Goal: Information Seeking & Learning: Check status

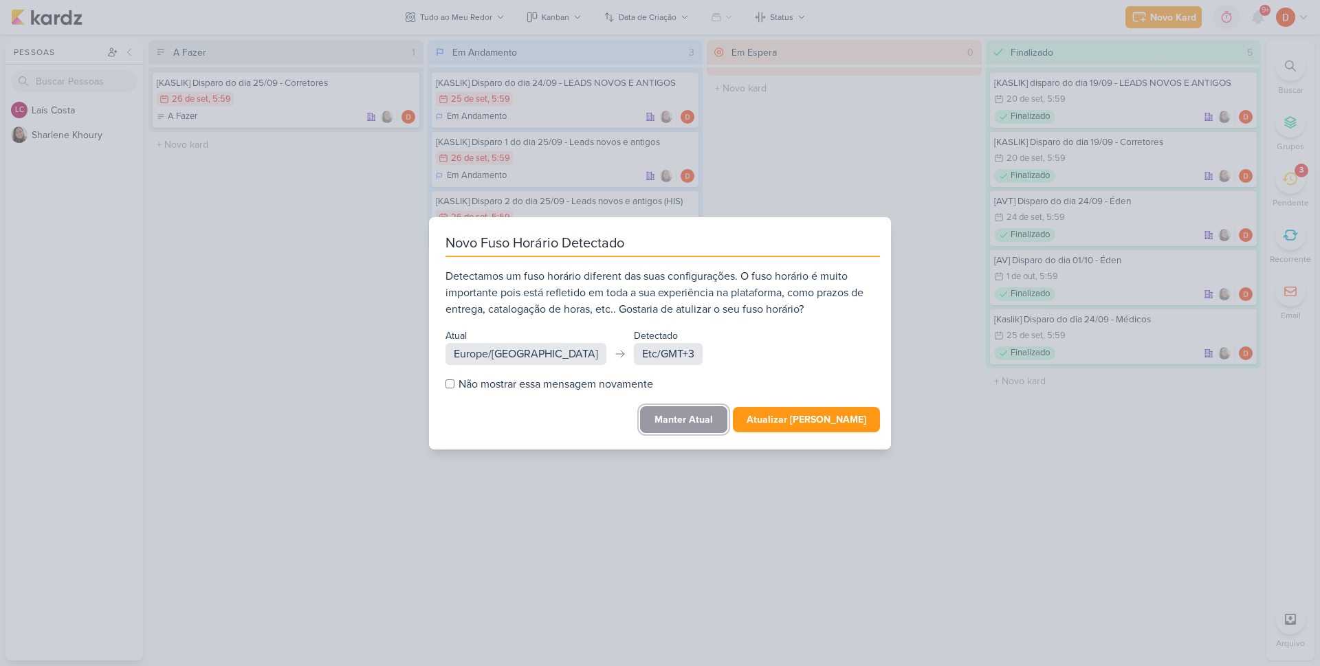
click at [692, 414] on button "Manter Atual" at bounding box center [683, 419] width 87 height 27
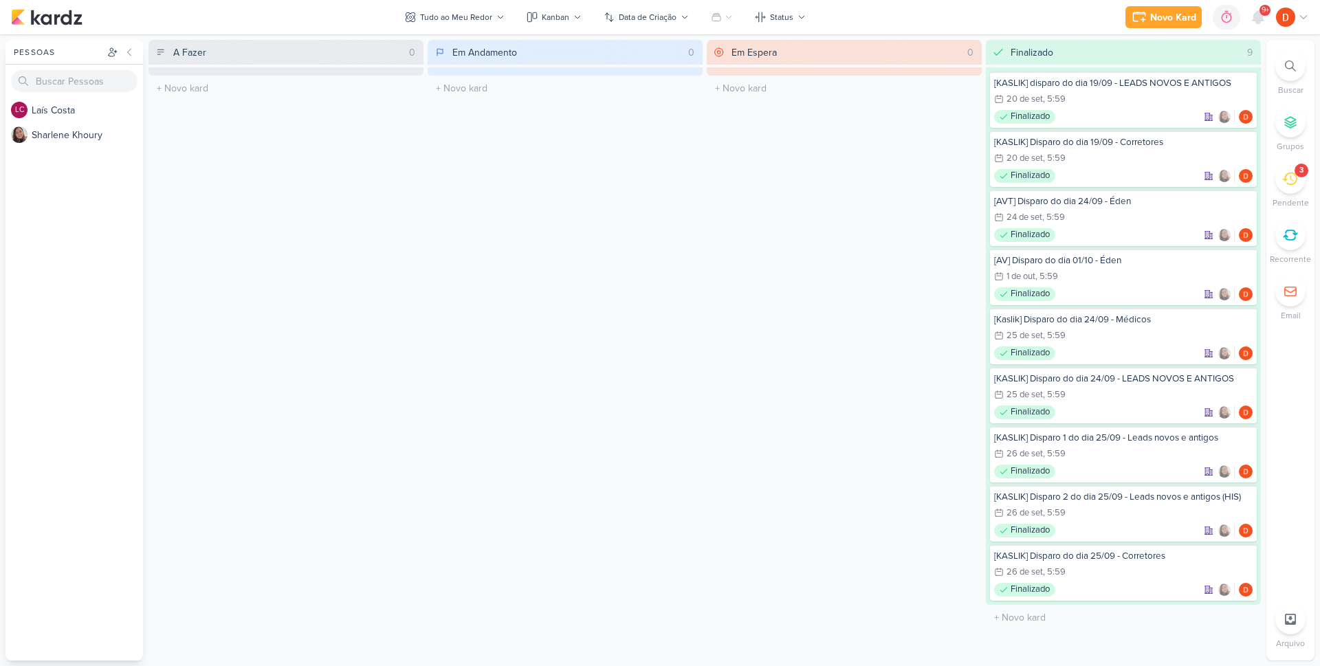
click at [1309, 185] on li "3 [GEOGRAPHIC_DATA]" at bounding box center [1291, 186] width 48 height 45
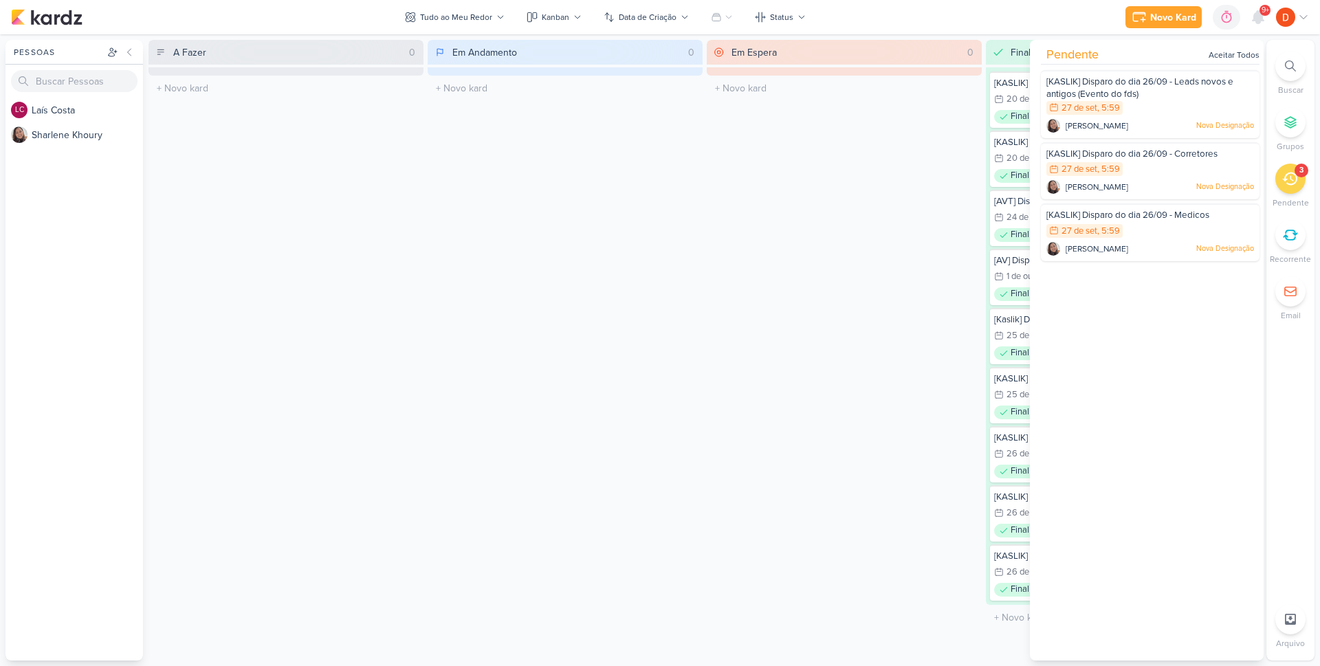
click at [1298, 183] on div "3" at bounding box center [1291, 179] width 30 height 30
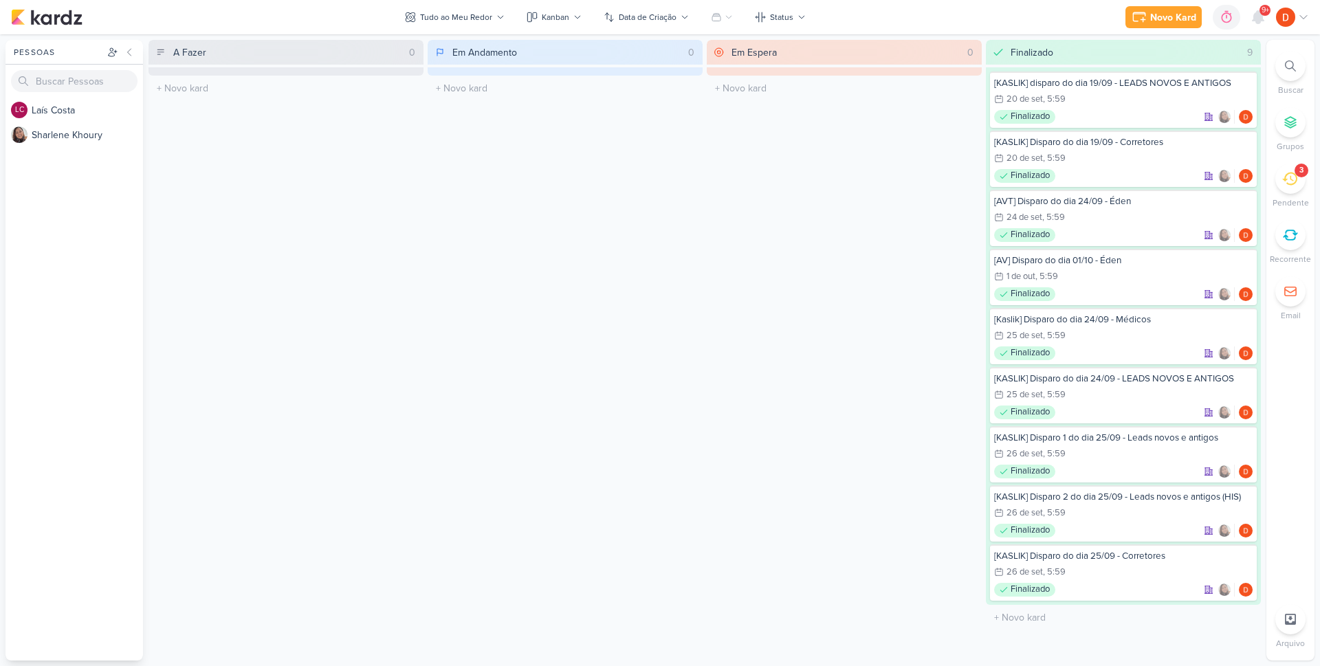
click at [1294, 182] on icon at bounding box center [1289, 178] width 15 height 15
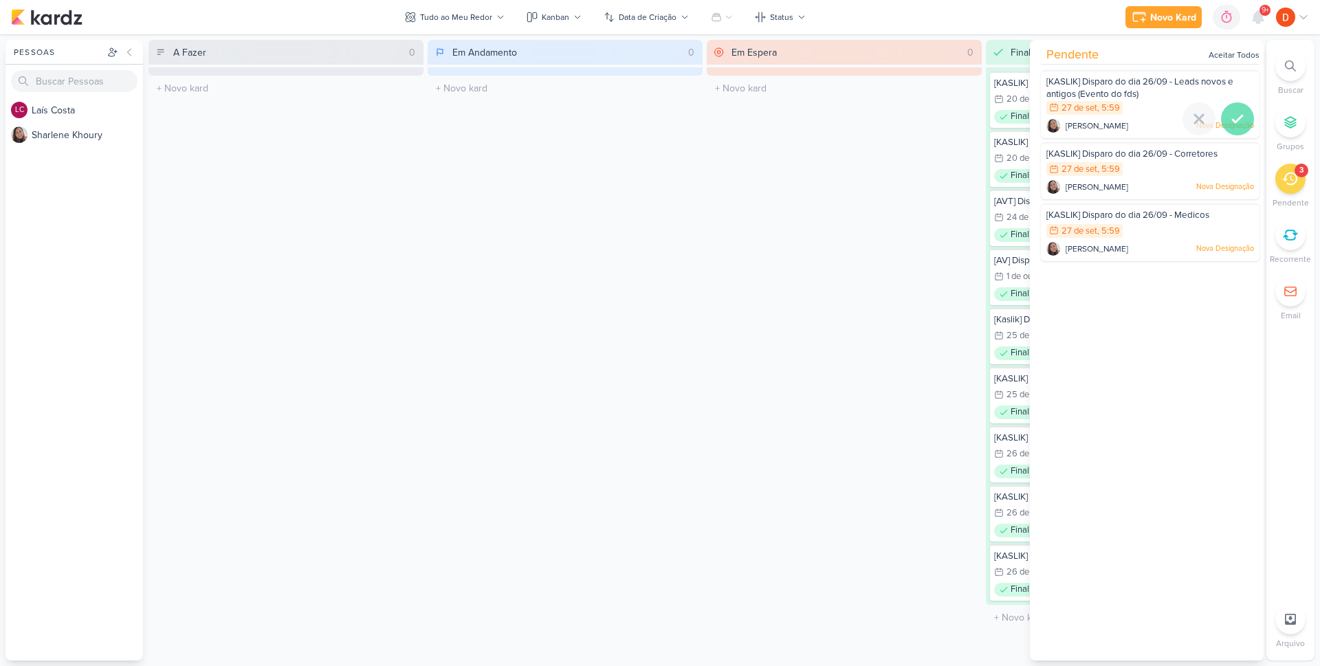
click at [1234, 120] on icon at bounding box center [1238, 119] width 10 height 7
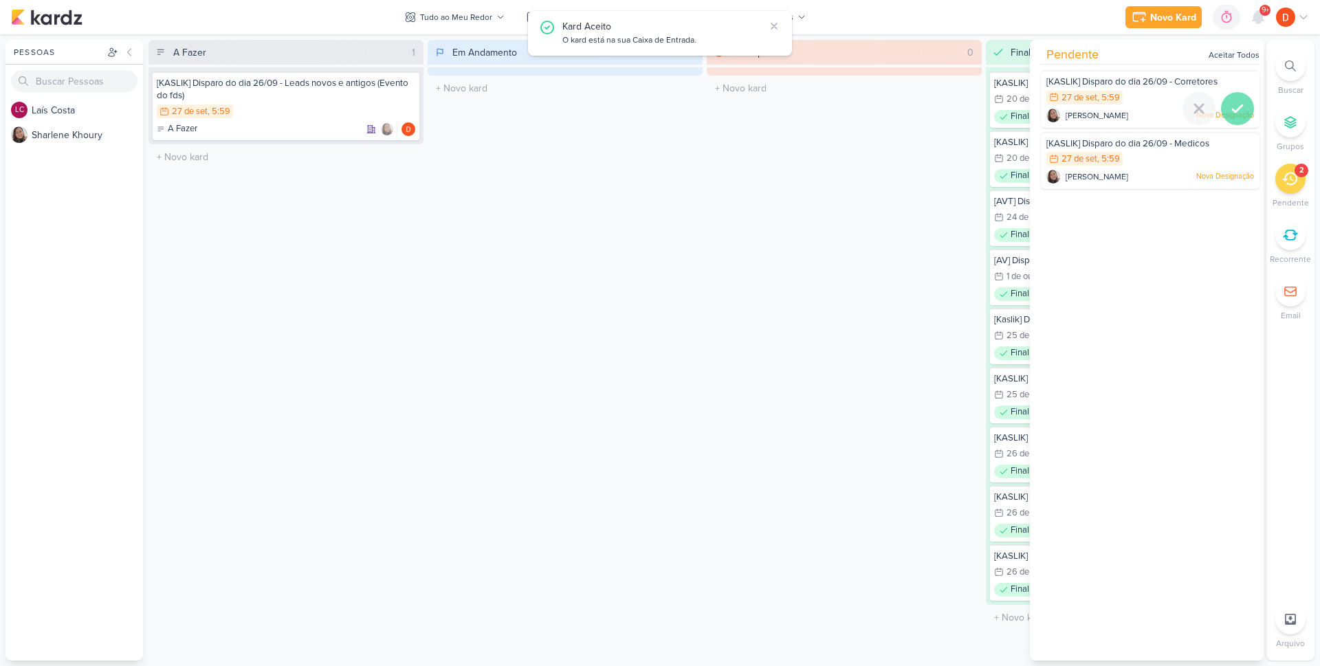
click at [1234, 116] on icon at bounding box center [1237, 108] width 17 height 17
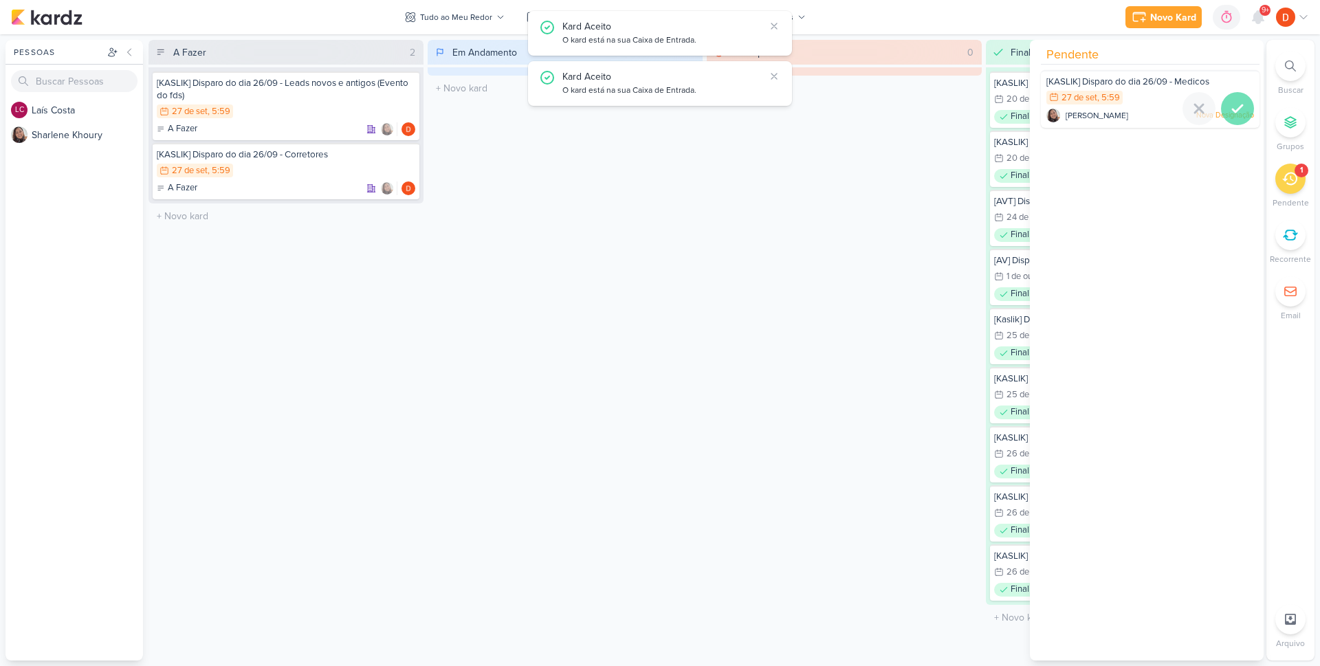
click at [1235, 111] on icon at bounding box center [1237, 108] width 17 height 17
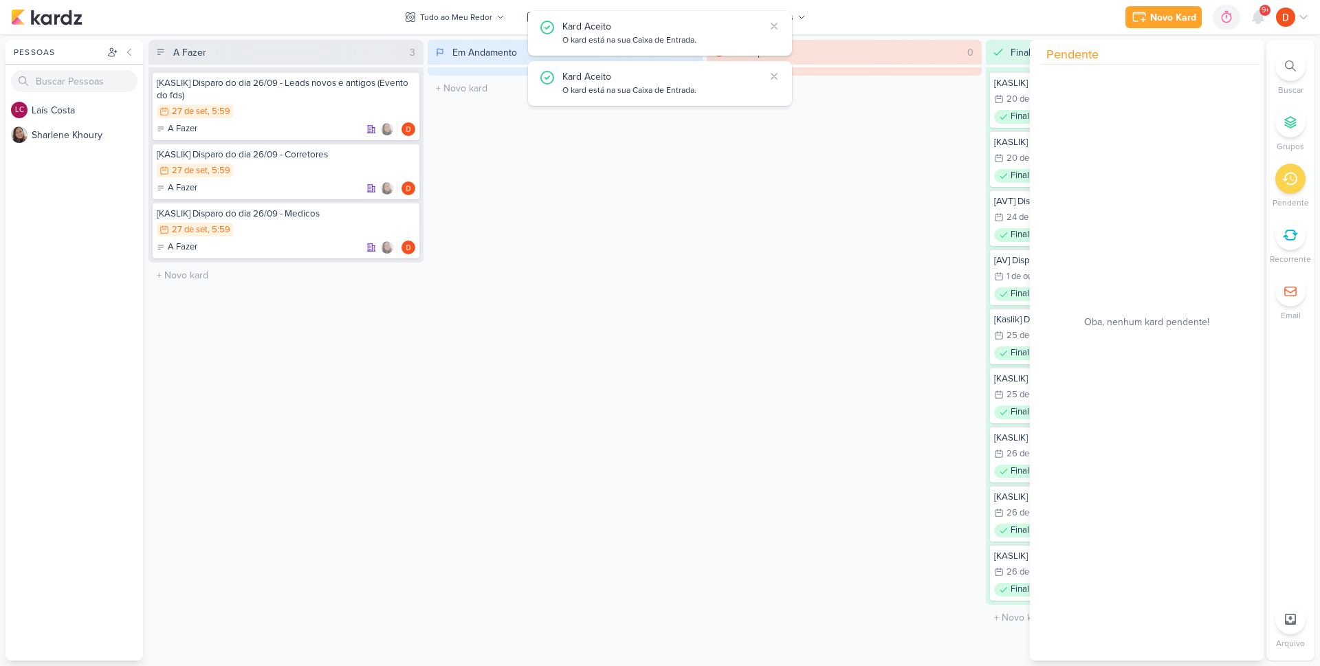
click at [550, 262] on div "Em Andamento 0 O título do kard deve ter menos que 100 caracteres" at bounding box center [565, 350] width 275 height 621
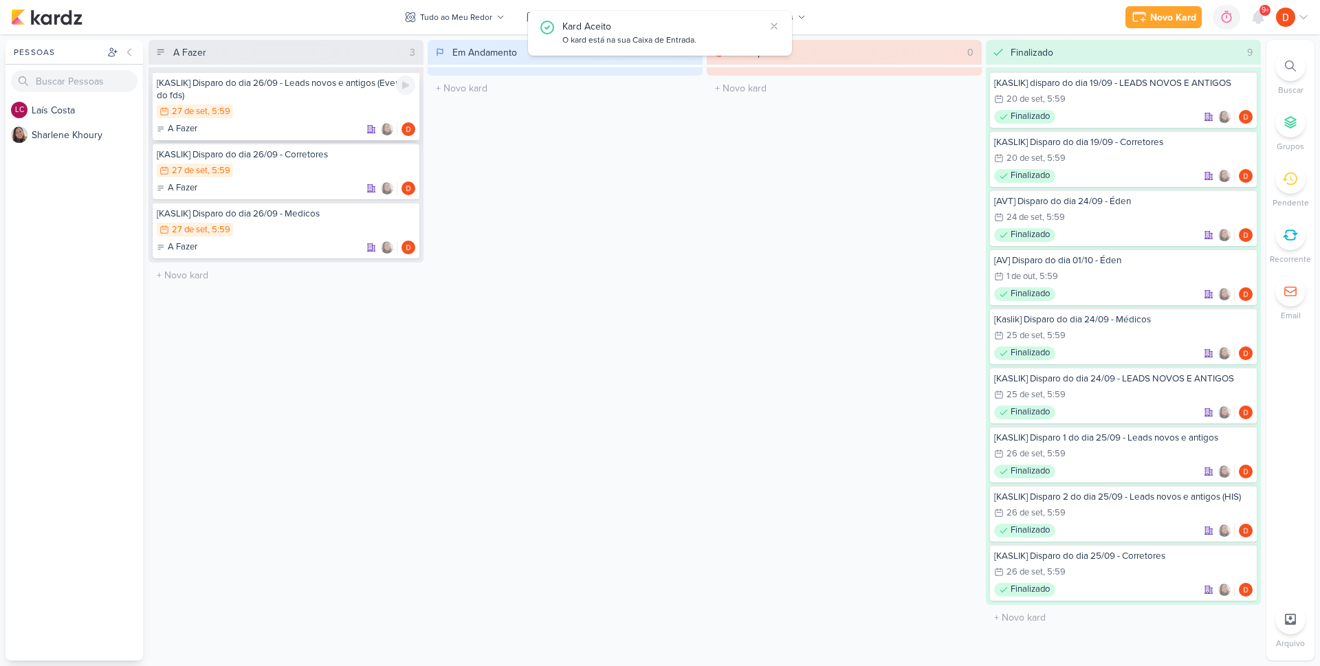
click at [289, 105] on div "27/9 [DATE] 5:59" at bounding box center [286, 112] width 259 height 15
click at [0, 0] on div at bounding box center [0, 0] width 0 height 0
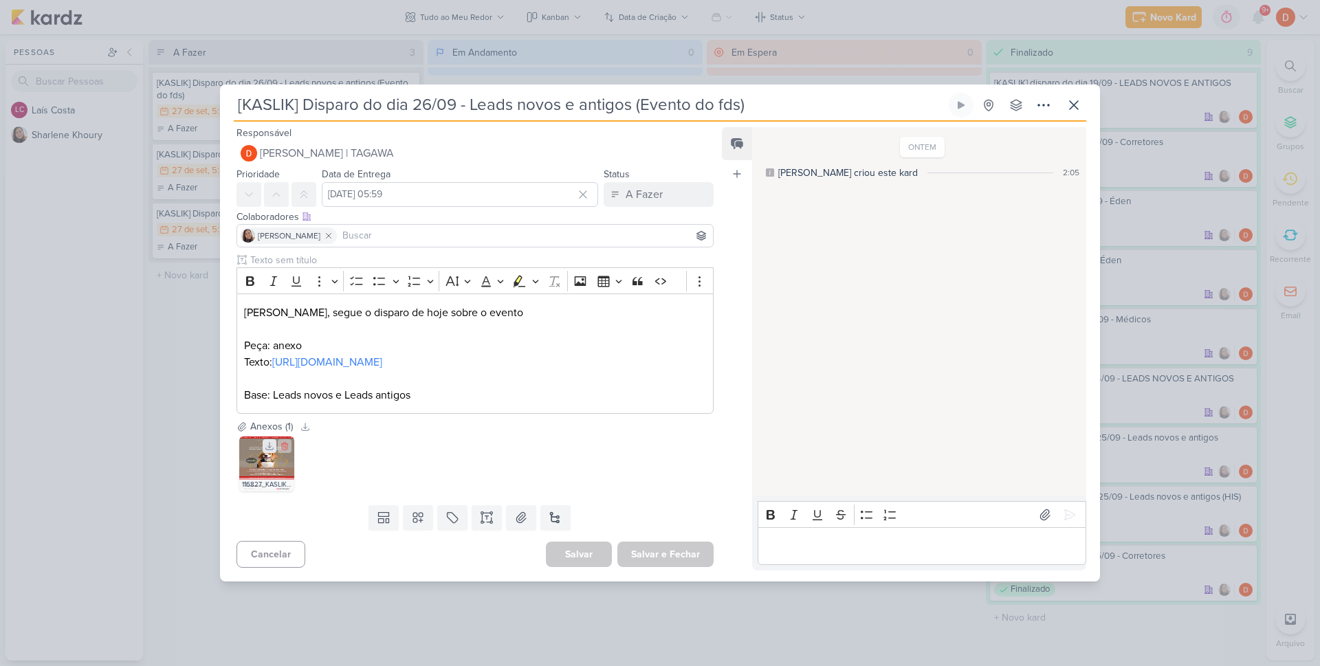
click at [266, 451] on icon at bounding box center [270, 446] width 10 height 10
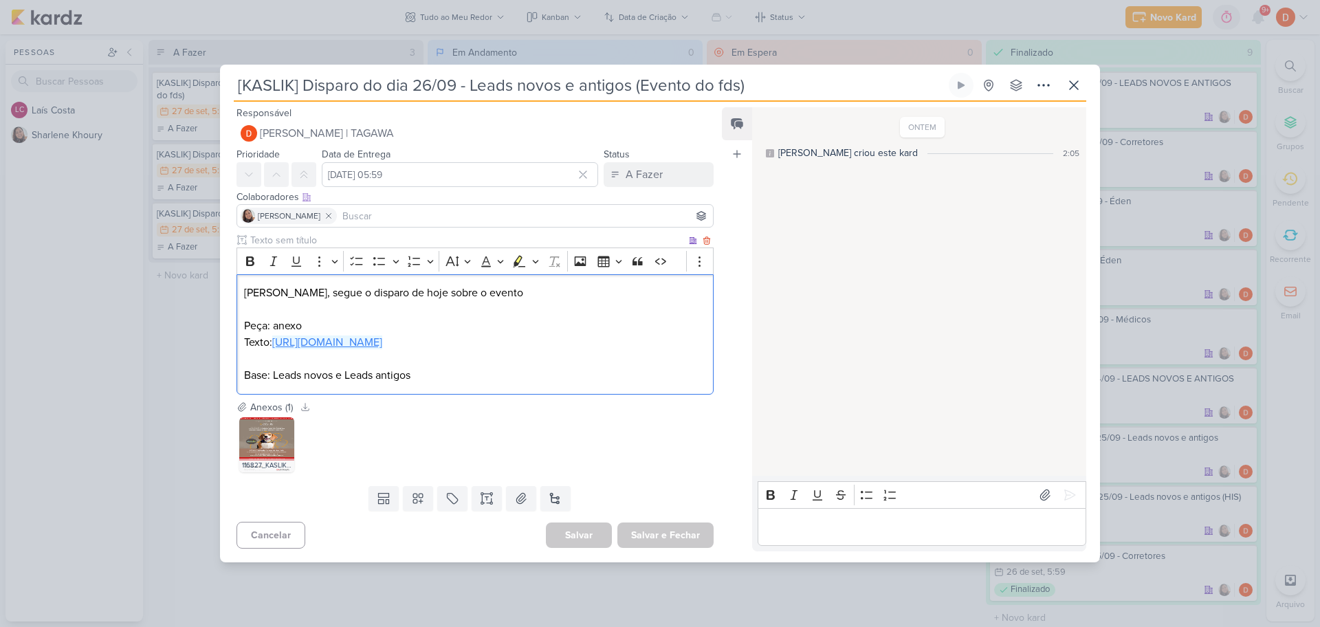
drag, startPoint x: 295, startPoint y: 356, endPoint x: 244, endPoint y: 340, distance: 53.3
click at [244, 340] on p "Texto: [URL][DOMAIN_NAME]" at bounding box center [475, 342] width 462 height 17
copy link "[URL][DOMAIN_NAME]"
click at [194, 367] on div "[KASLIK] Disparo do dia 26/09 - Leads novos e antigos (Evento do fds)" at bounding box center [660, 313] width 1320 height 627
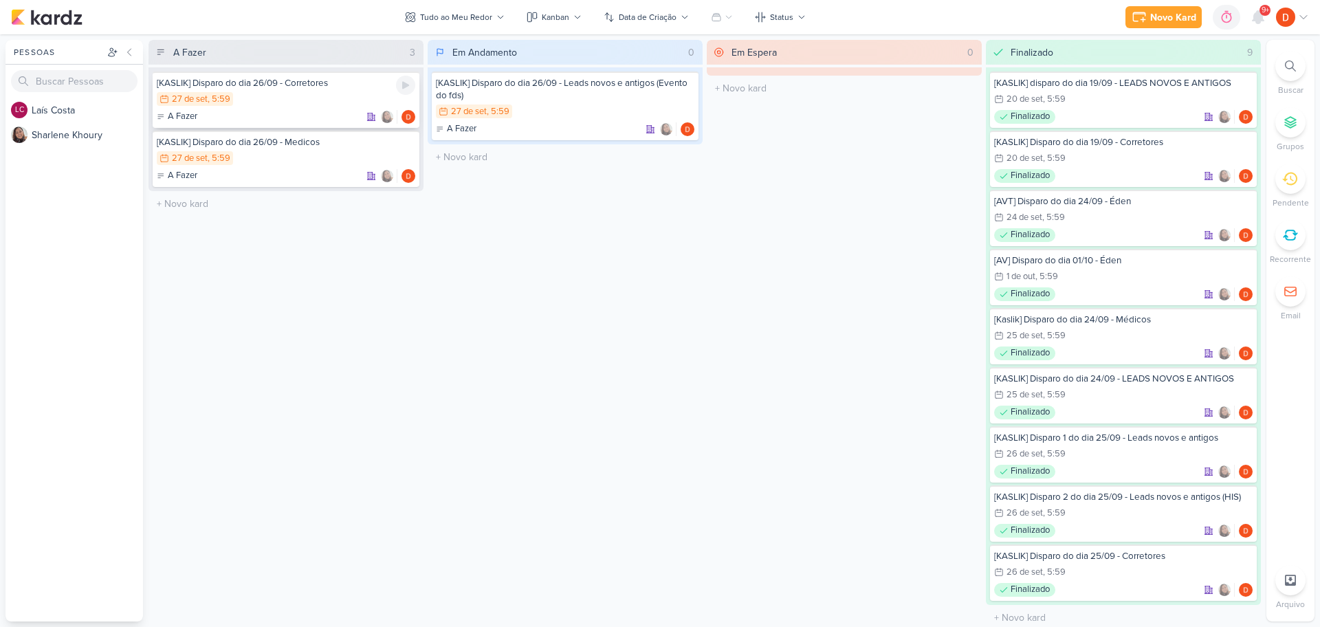
click at [308, 98] on div "27/9 [DATE] 5:59" at bounding box center [286, 99] width 259 height 15
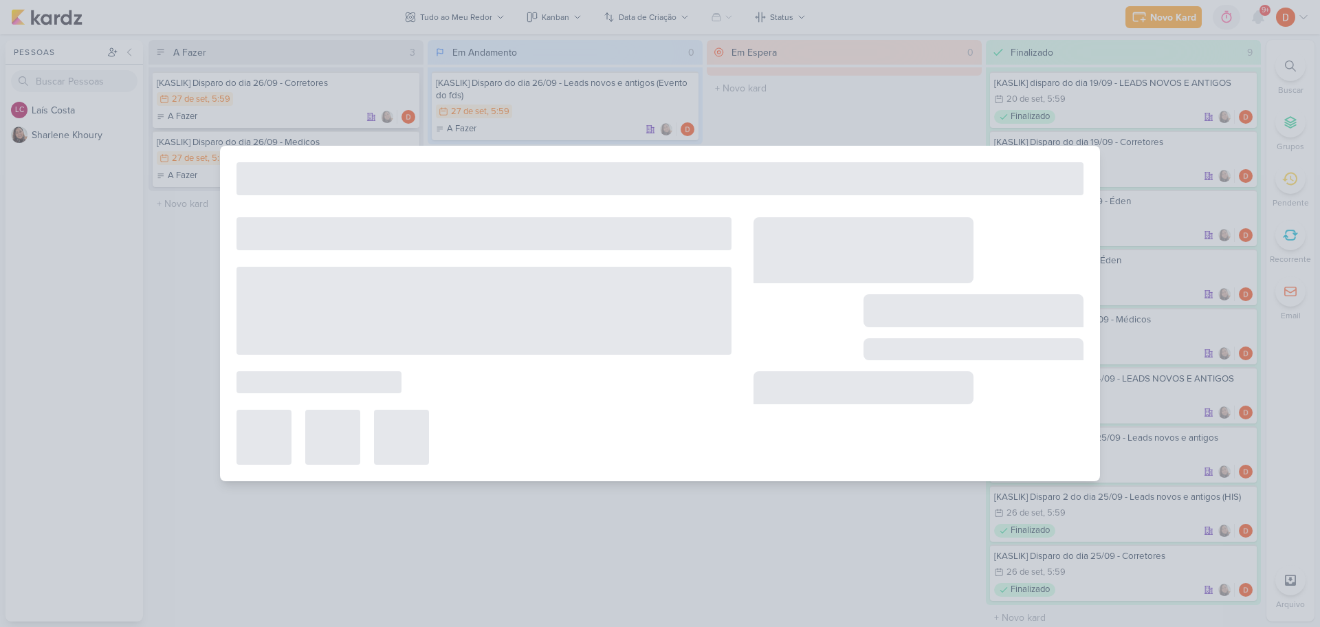
click at [308, 98] on div at bounding box center [660, 313] width 1320 height 627
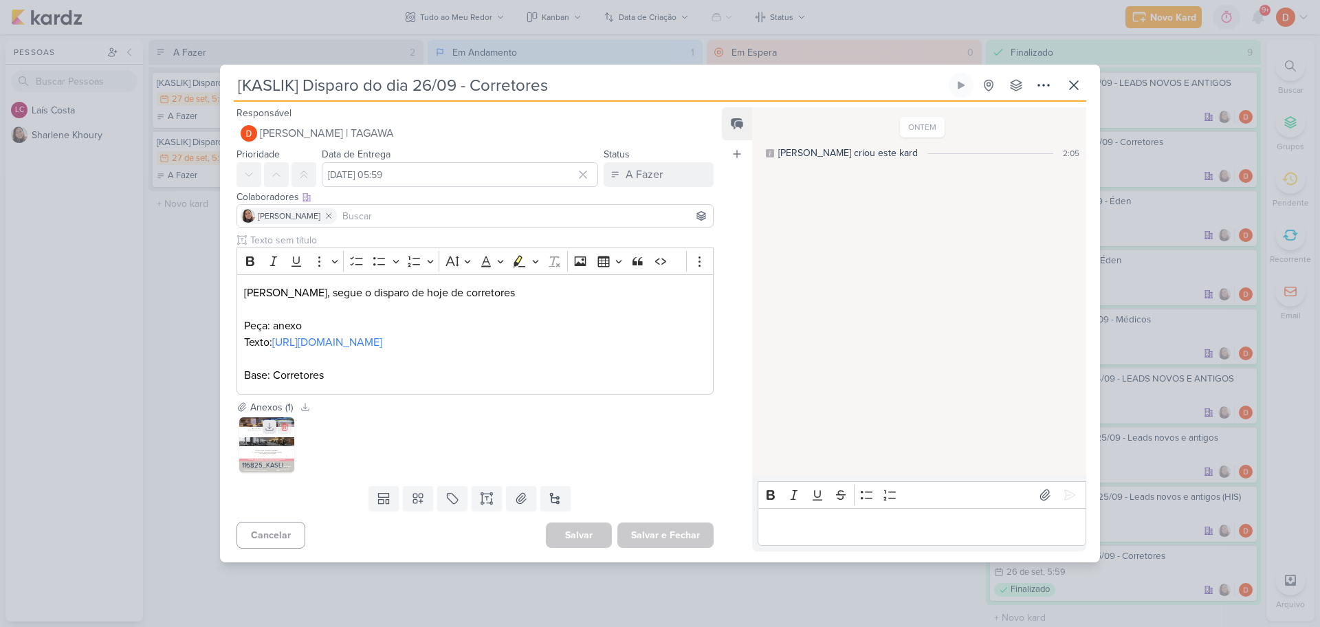
click at [267, 432] on icon at bounding box center [270, 427] width 10 height 10
click at [231, 344] on div "Clique para deixar o item visível somente à membros da sua organização Rich Tex…" at bounding box center [469, 316] width 499 height 166
copy link "[URL][DOMAIN_NAME]"
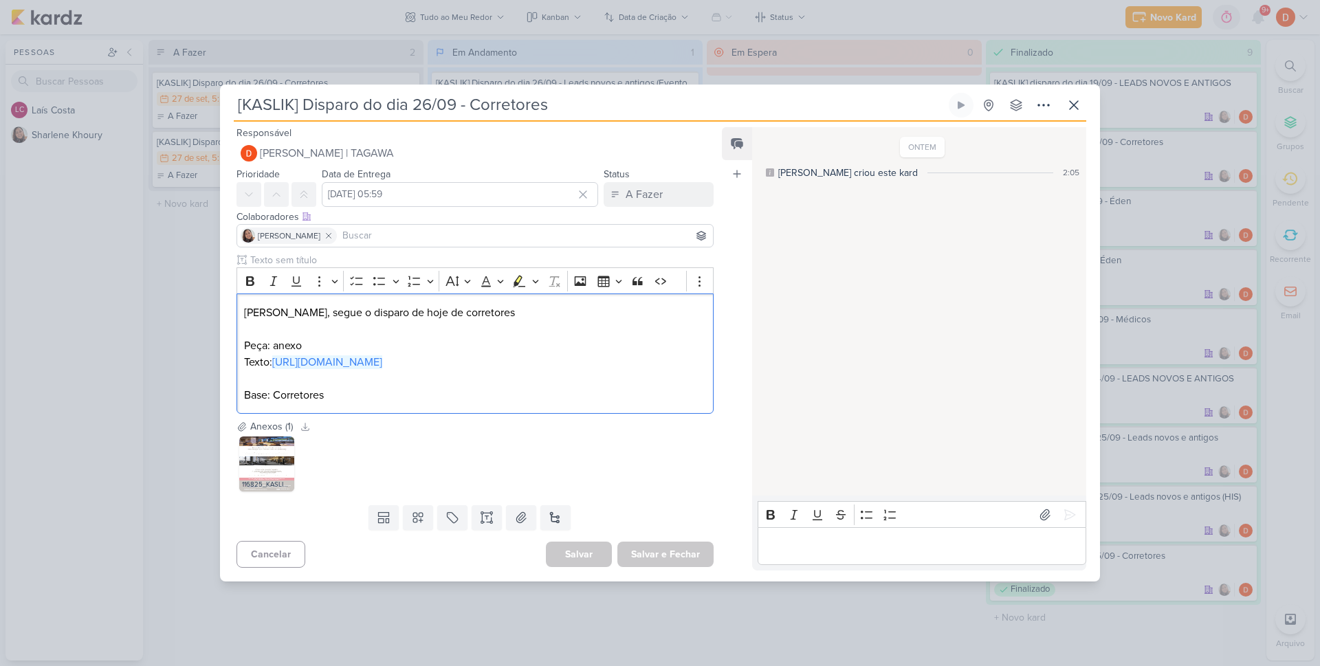
drag, startPoint x: 155, startPoint y: 254, endPoint x: 164, endPoint y: 250, distance: 10.2
click at [155, 255] on div "[KASLIK] Disparo do dia 26/09 - Corretores" at bounding box center [660, 333] width 1320 height 666
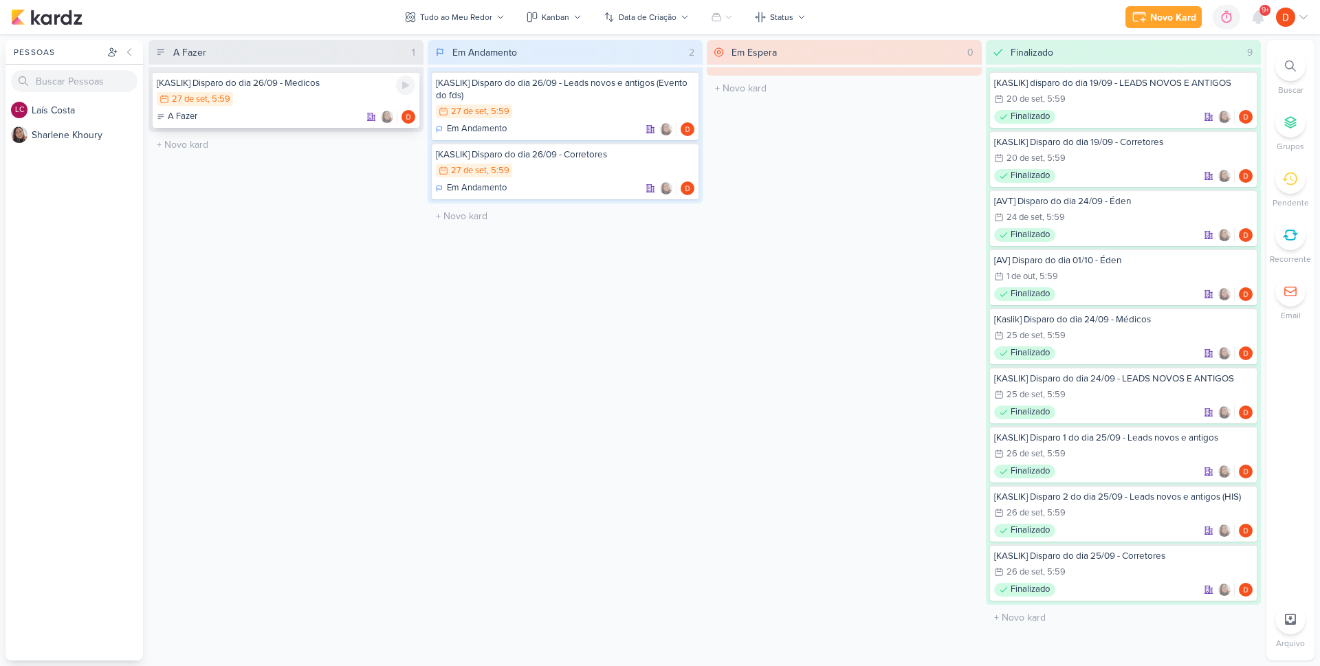
click at [318, 107] on div "27/9 [DATE] 5:59" at bounding box center [286, 99] width 259 height 15
click at [0, 0] on div at bounding box center [0, 0] width 0 height 0
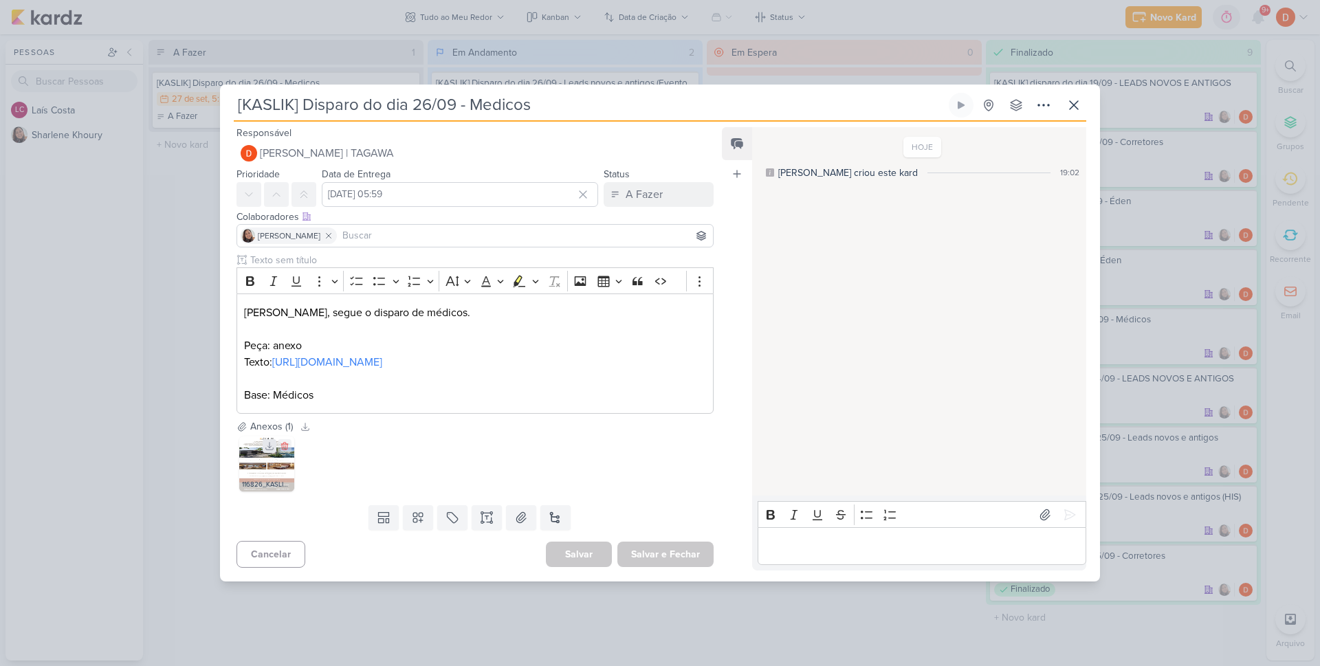
click at [267, 451] on icon at bounding box center [270, 446] width 10 height 10
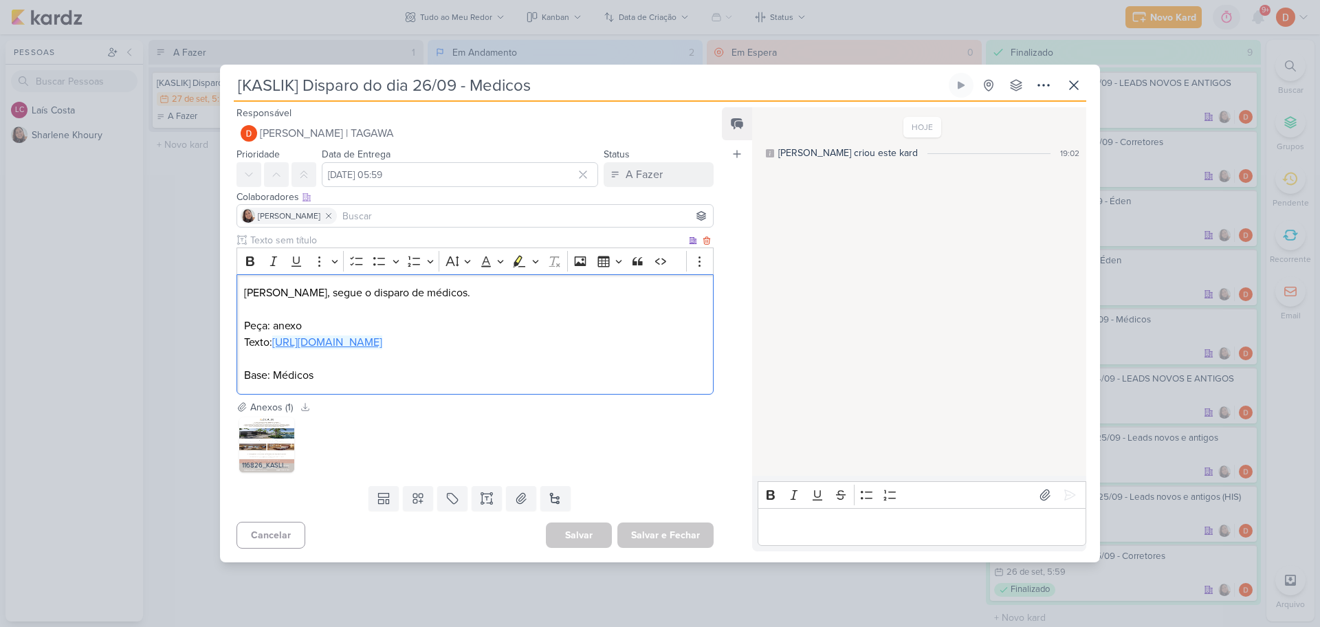
drag, startPoint x: 553, startPoint y: 349, endPoint x: 277, endPoint y: 333, distance: 276.2
click at [277, 334] on p "Texto: [URL][DOMAIN_NAME]" at bounding box center [475, 342] width 462 height 17
copy link "[URL][DOMAIN_NAME]"
click at [194, 249] on div "[KASLIK] Disparo do dia 26/09 - Medicos Criado por [PERSON_NAME]" at bounding box center [660, 313] width 1320 height 627
